Goal: Transaction & Acquisition: Download file/media

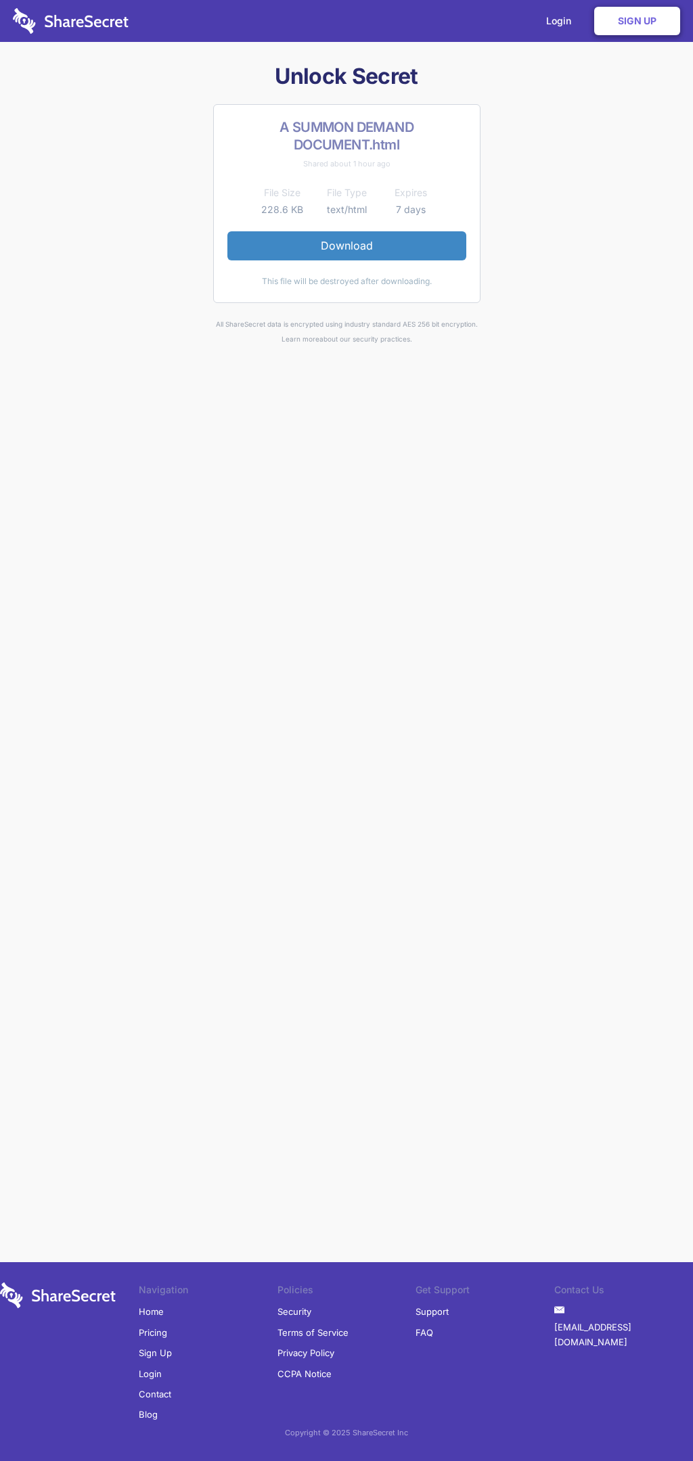
click at [346, 246] on link "Download" at bounding box center [346, 245] width 239 height 28
